Goal: Task Accomplishment & Management: Manage account settings

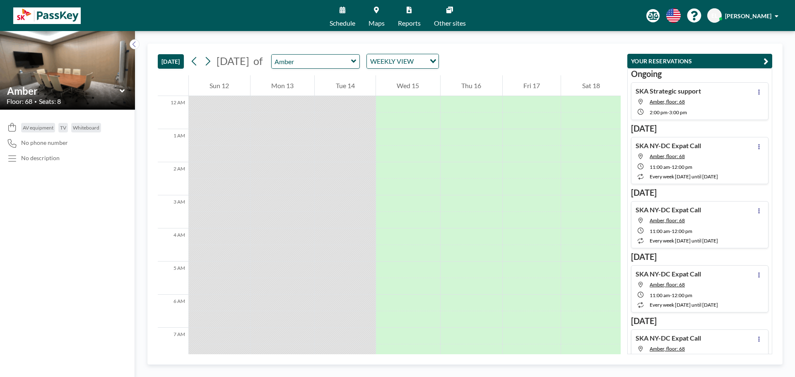
click at [725, 106] on div "SKA Strategic support Amber, floor: 68 2:00 PM - 3:00 PM" at bounding box center [699, 101] width 137 height 38
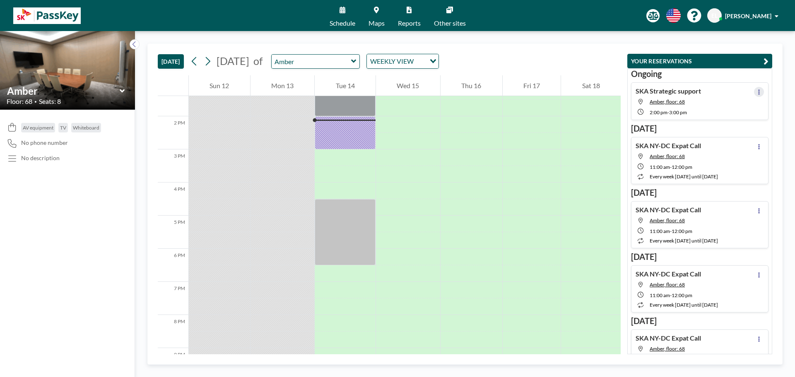
scroll to position [447, 0]
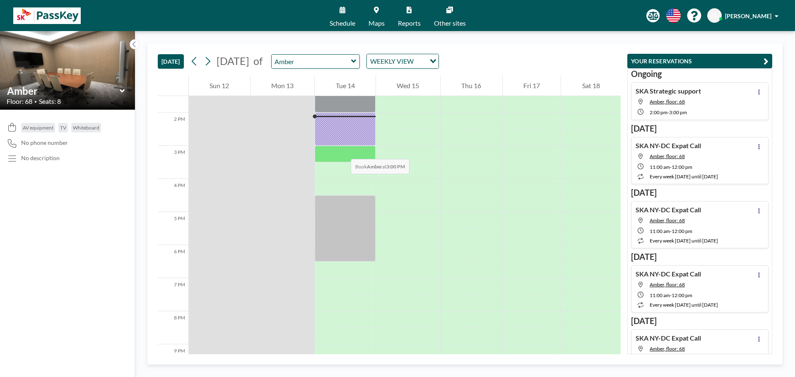
drag, startPoint x: 343, startPoint y: 123, endPoint x: 358, endPoint y: 150, distance: 31.0
click at [343, 154] on div at bounding box center [345, 46] width 61 height 795
click at [757, 94] on icon at bounding box center [758, 91] width 3 height 5
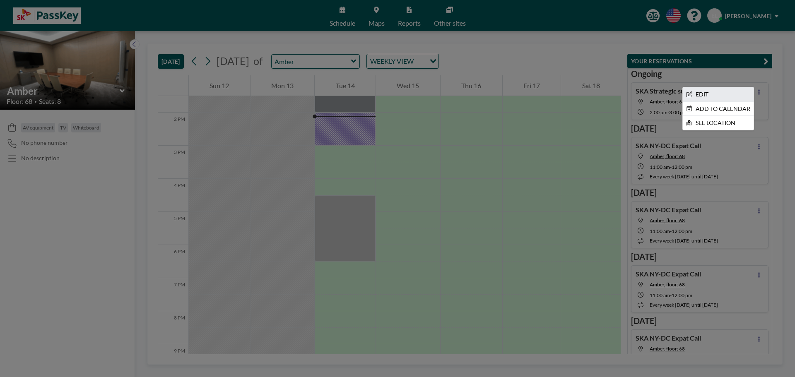
click at [730, 96] on li "EDIT" at bounding box center [718, 94] width 71 height 14
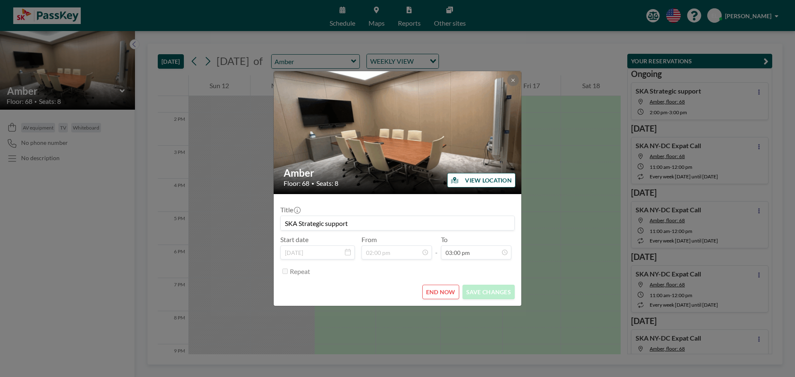
scroll to position [442, 0]
click at [443, 294] on button "END NOW" at bounding box center [440, 292] width 37 height 14
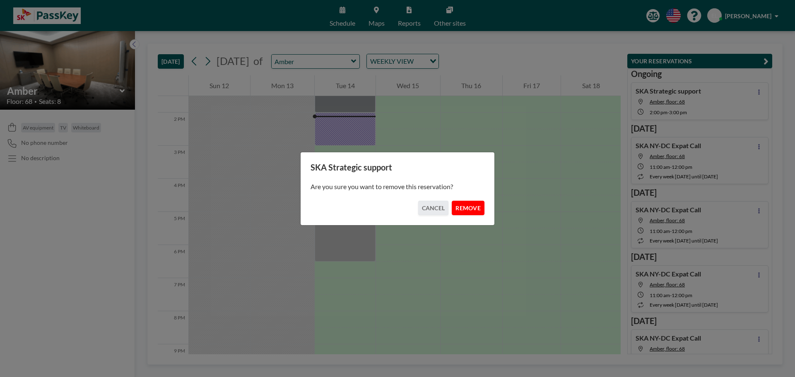
click at [465, 206] on button "REMOVE" at bounding box center [468, 208] width 33 height 14
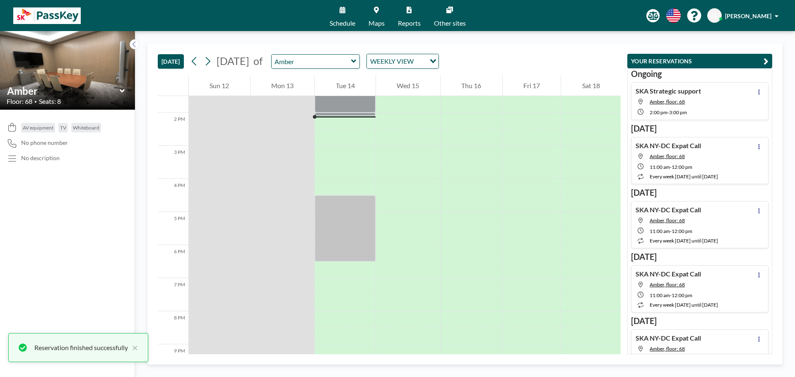
click at [360, 59] on div "Amber" at bounding box center [315, 61] width 89 height 14
click at [360, 61] on div "Amber" at bounding box center [315, 61] width 89 height 14
click at [356, 62] on icon at bounding box center [353, 61] width 5 height 3
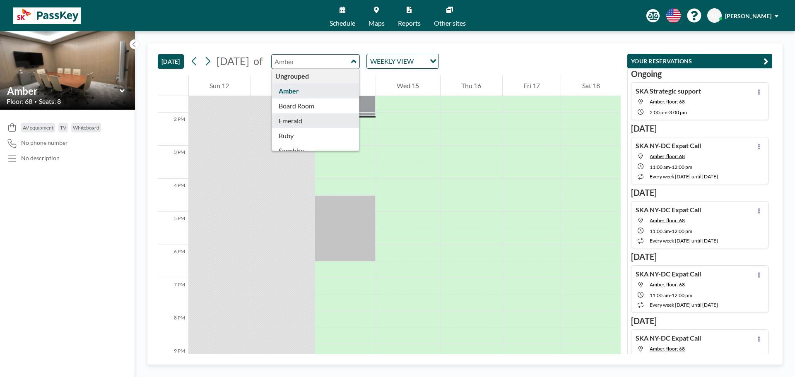
type input "Emerald"
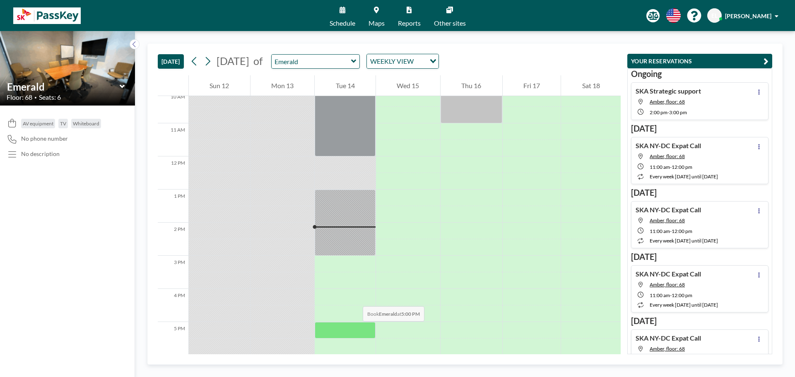
scroll to position [373, 0]
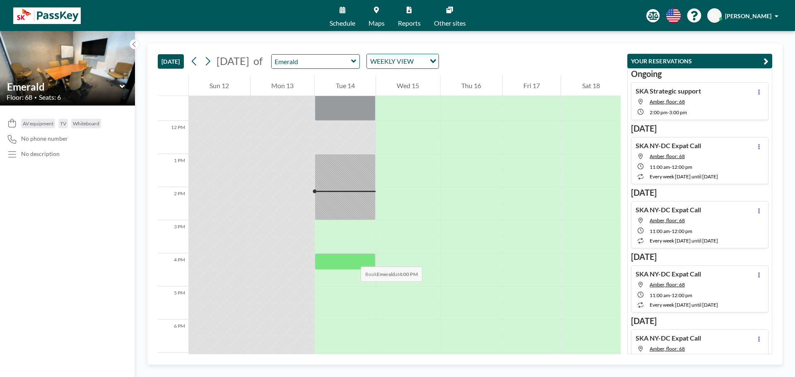
click at [352, 258] on div at bounding box center [345, 261] width 61 height 17
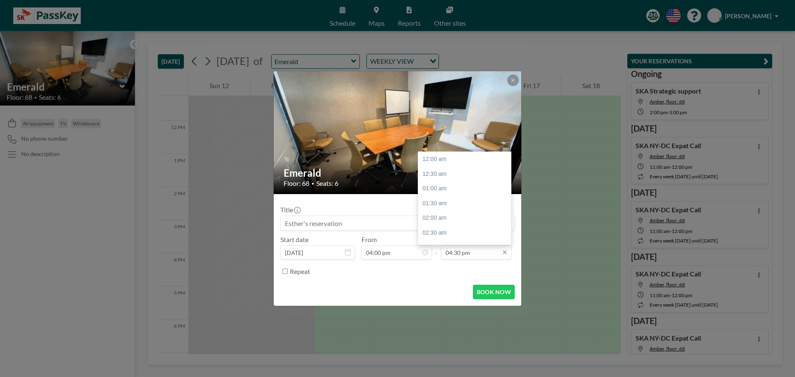
scroll to position [486, 0]
click at [437, 168] on div "05:00 pm" at bounding box center [466, 173] width 97 height 15
type input "05:00 pm"
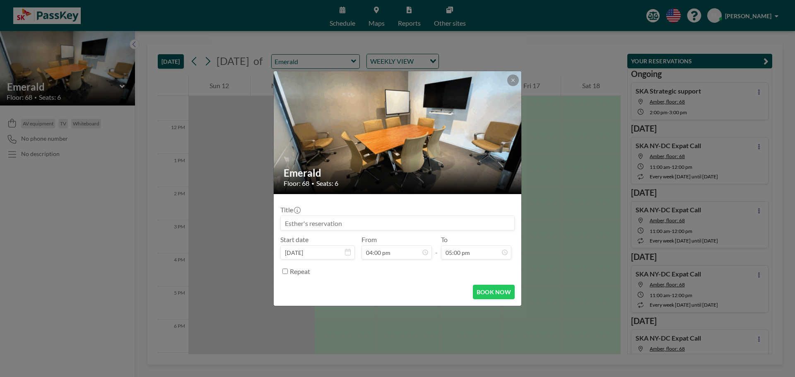
click at [369, 222] on input at bounding box center [397, 223] width 233 height 14
type input "SKA"
click at [502, 288] on button "BOOK NOW" at bounding box center [494, 292] width 42 height 14
